Goal: Transaction & Acquisition: Purchase product/service

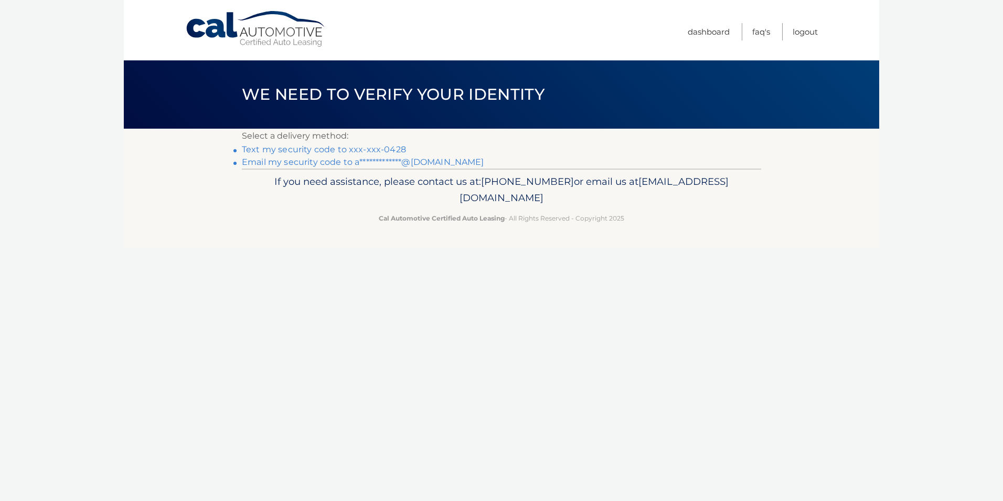
click at [393, 147] on link "Text my security code to xxx-xxx-0428" at bounding box center [324, 149] width 164 height 10
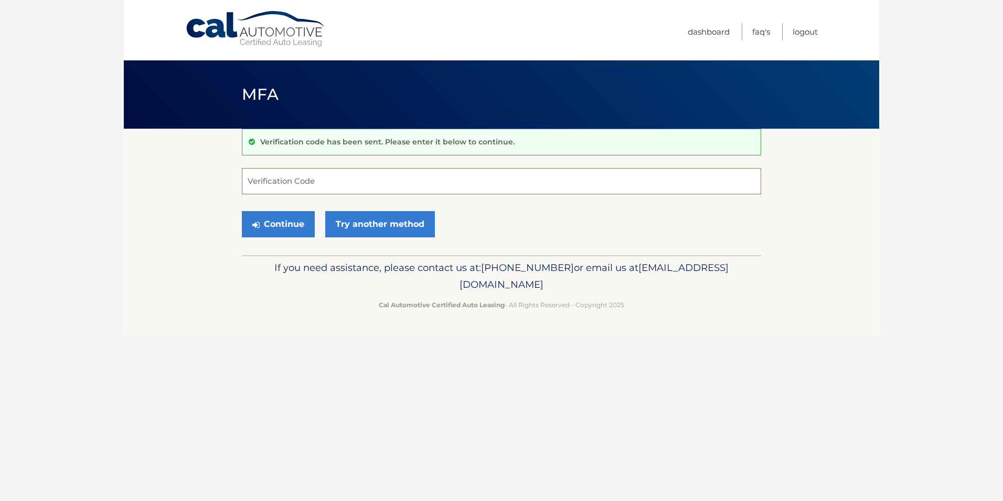
click at [286, 174] on input "Verification Code" at bounding box center [501, 181] width 519 height 26
type input "609349"
click at [284, 222] on button "Continue" at bounding box center [278, 224] width 73 height 26
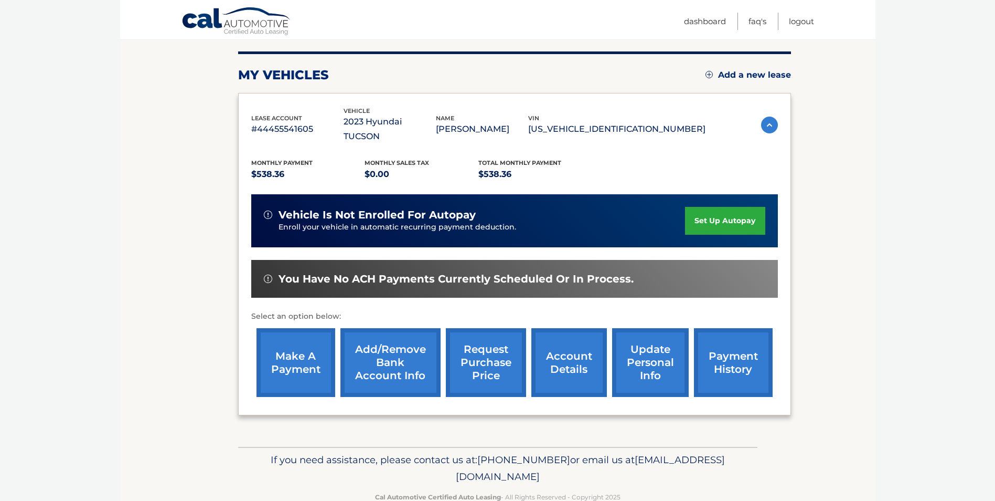
scroll to position [135, 0]
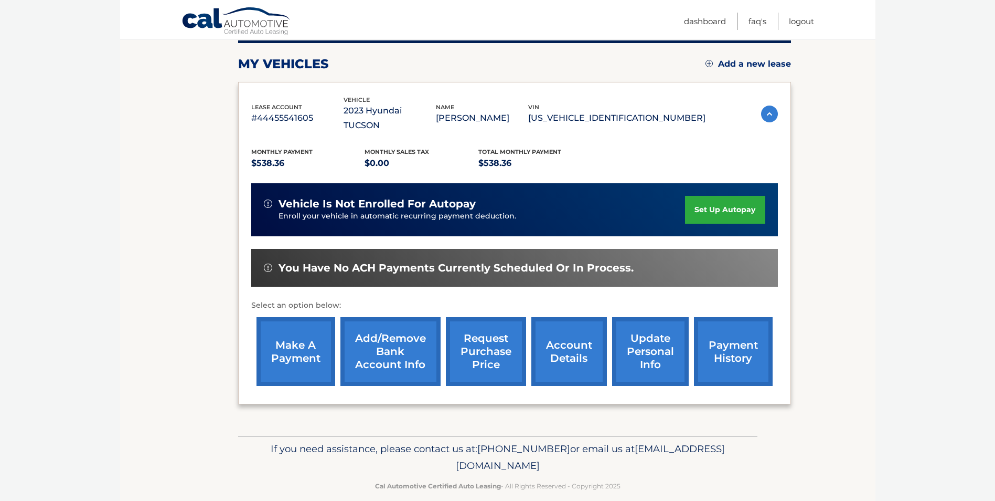
click at [283, 331] on link "make a payment" at bounding box center [296, 351] width 79 height 69
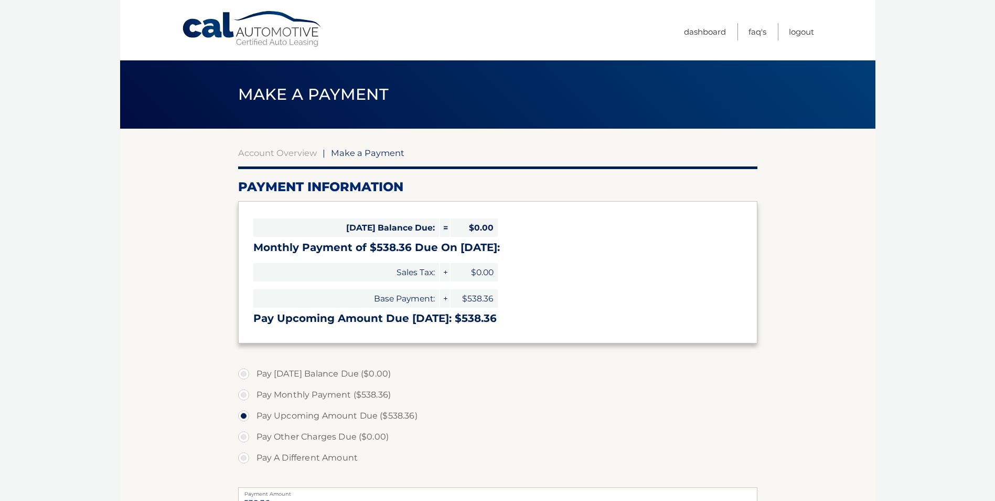
select select "NDNkNjA5MDktNmNhZS00MGYxLTgxYmItYjliOTMyZjNkNzZi"
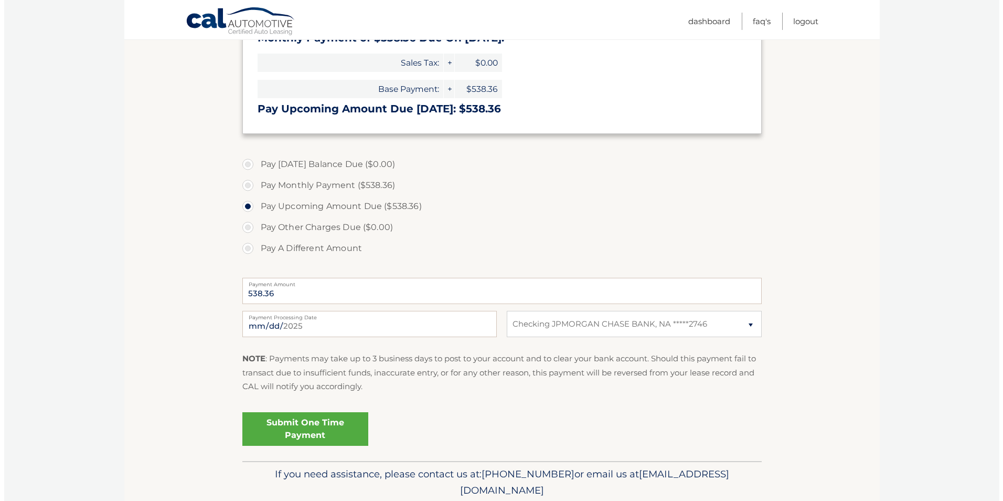
scroll to position [210, 0]
click at [464, 328] on input "2025-09-14" at bounding box center [365, 323] width 254 height 26
click at [465, 425] on div "Submit One Time Payment" at bounding box center [497, 426] width 519 height 38
click at [305, 427] on link "Submit One Time Payment" at bounding box center [301, 428] width 126 height 34
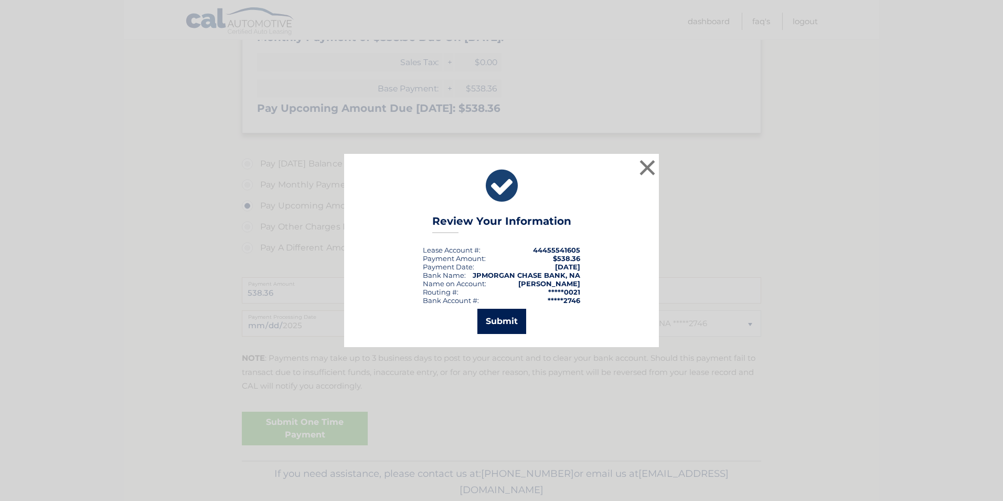
click at [509, 321] on button "Submit" at bounding box center [501, 320] width 49 height 25
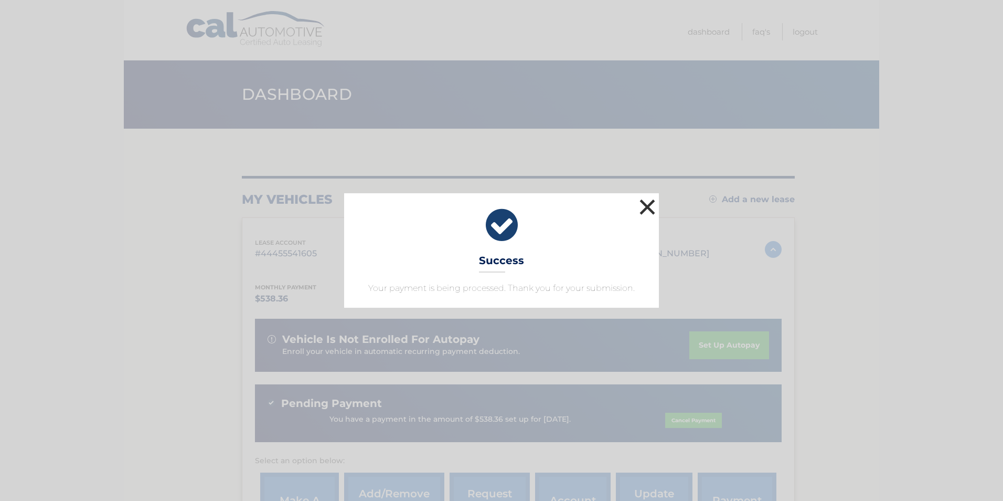
click at [652, 205] on button "×" at bounding box center [647, 206] width 21 height 21
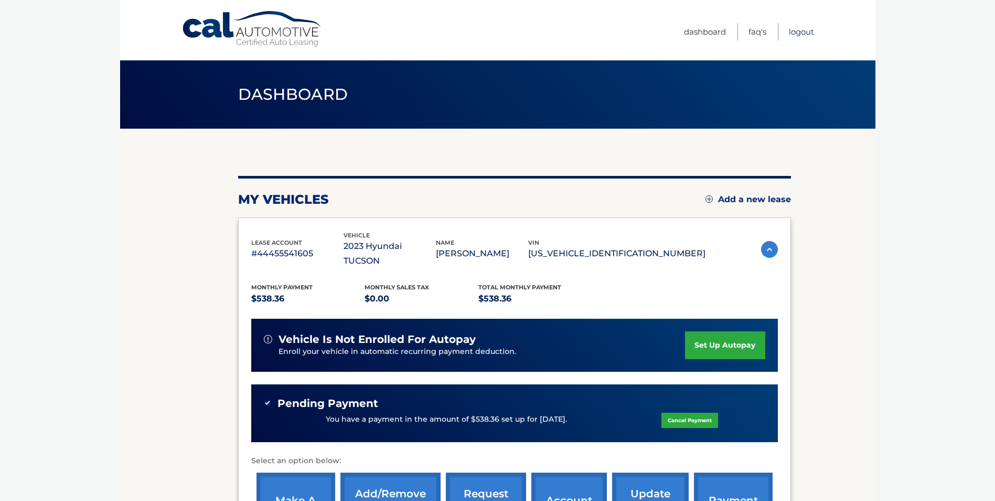
click at [806, 33] on link "Logout" at bounding box center [801, 31] width 25 height 17
